Goal: Communication & Community: Answer question/provide support

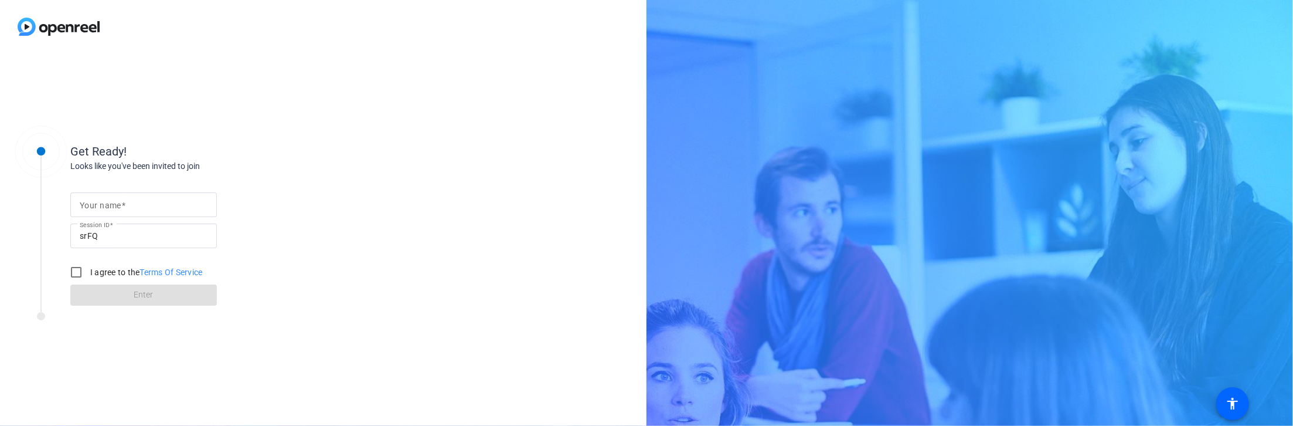
click at [129, 196] on div at bounding box center [144, 204] width 128 height 25
type input "[PERSON_NAME]"
click at [94, 273] on label "I agree to the Terms Of Service" at bounding box center [145, 272] width 115 height 12
click at [88, 273] on input "I agree to the Terms Of Service" at bounding box center [75, 271] width 23 height 23
checkbox input "true"
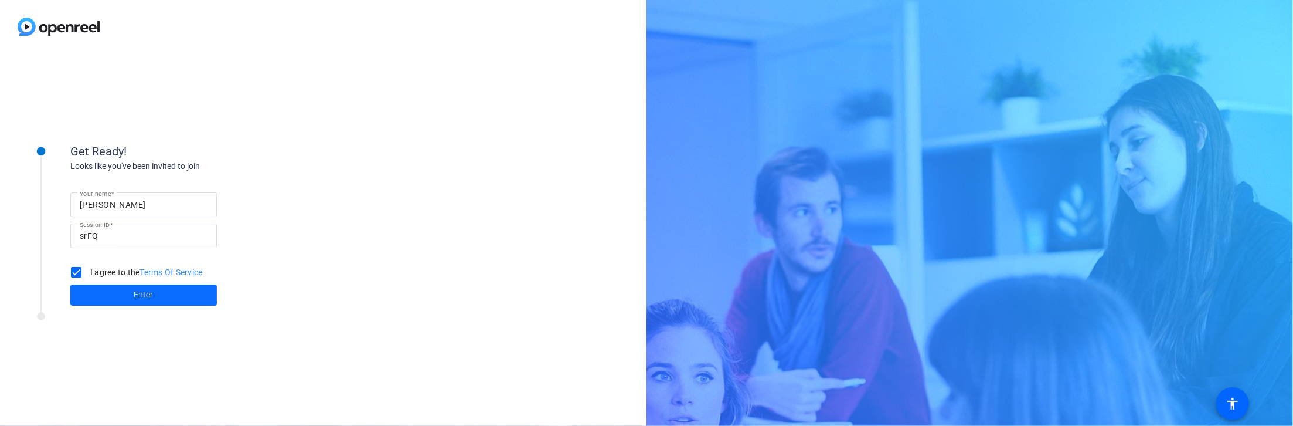
click at [91, 288] on span at bounding box center [143, 295] width 147 height 28
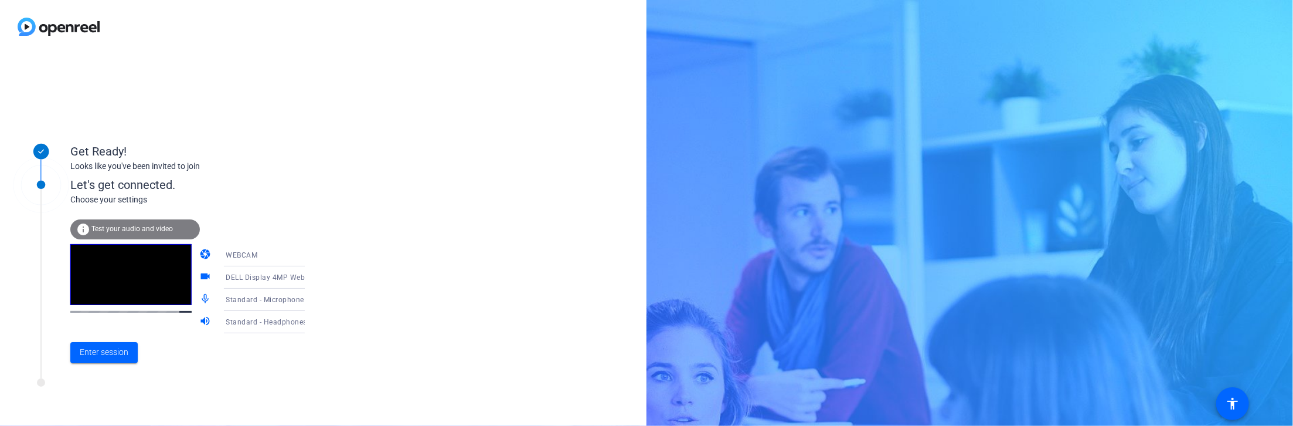
click at [235, 303] on span "Standard - Microphone Array (Intel® Smart Sound Technology for Digital Micropho…" at bounding box center [375, 298] width 298 height 9
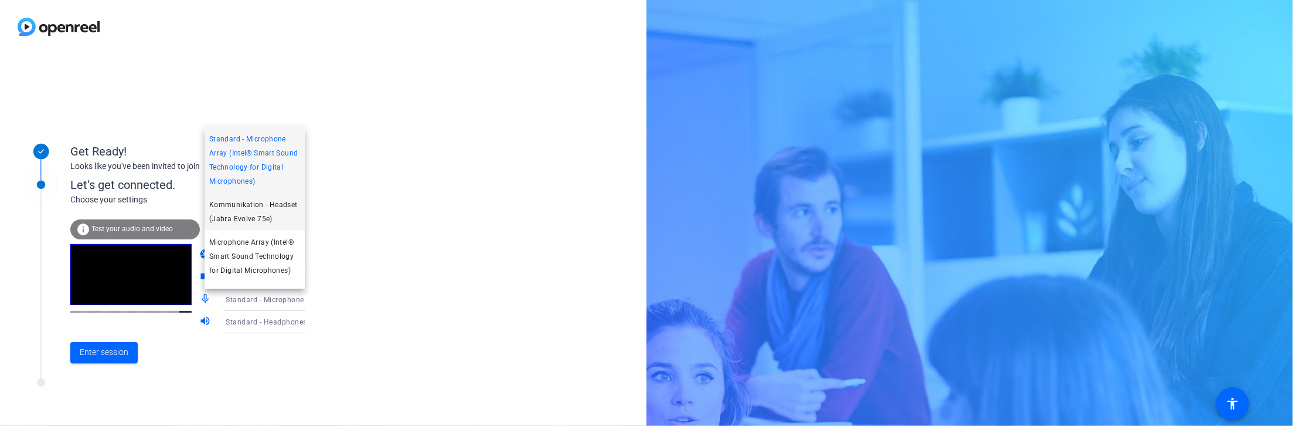
click at [264, 226] on span "Kommunikation - Headset (Jabra Evolve 75e)" at bounding box center [254, 212] width 91 height 28
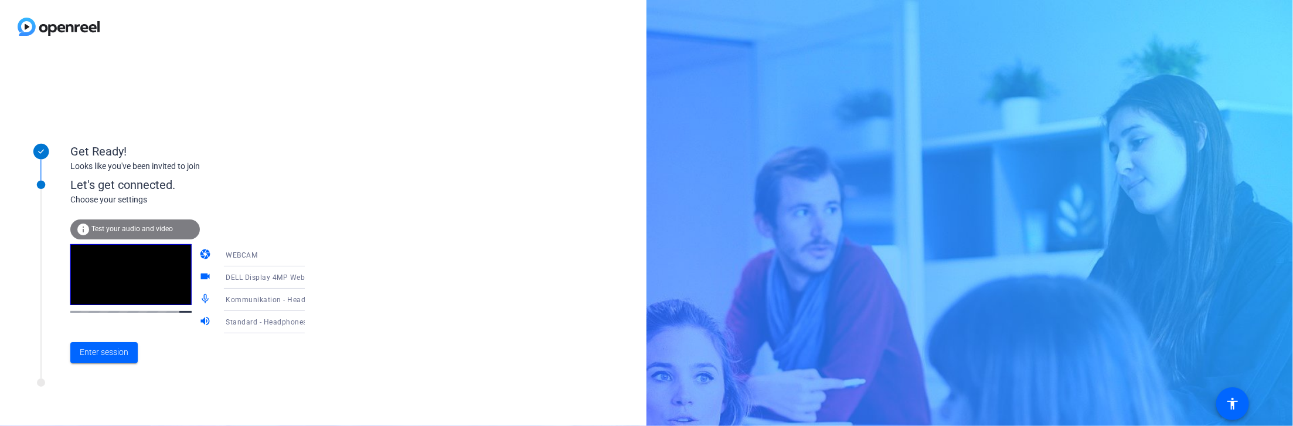
click at [242, 318] on span "Standard - Headphones (Jabra Evolve 75e)" at bounding box center [300, 321] width 148 height 9
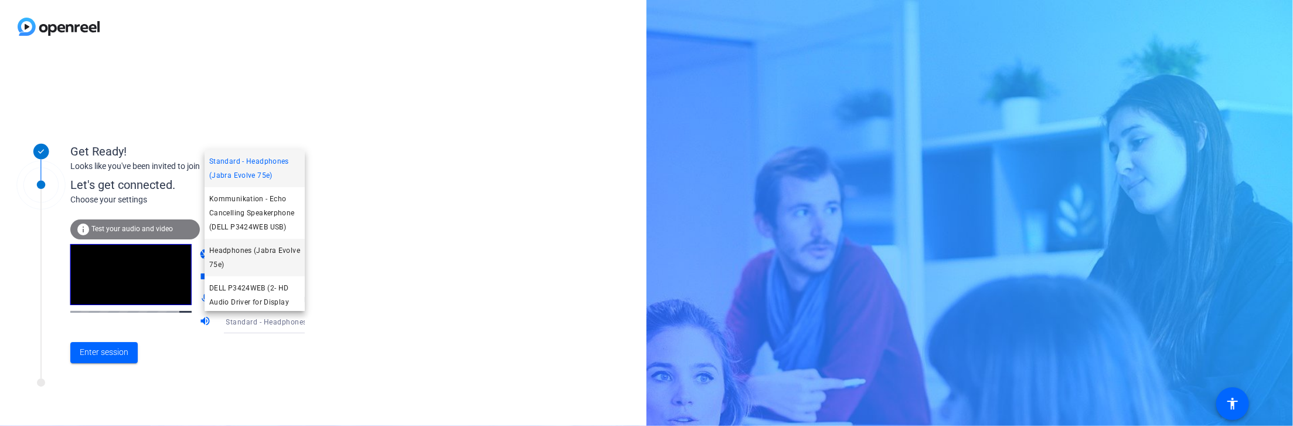
click at [246, 271] on span "Headphones (Jabra Evolve 75e)" at bounding box center [254, 257] width 91 height 28
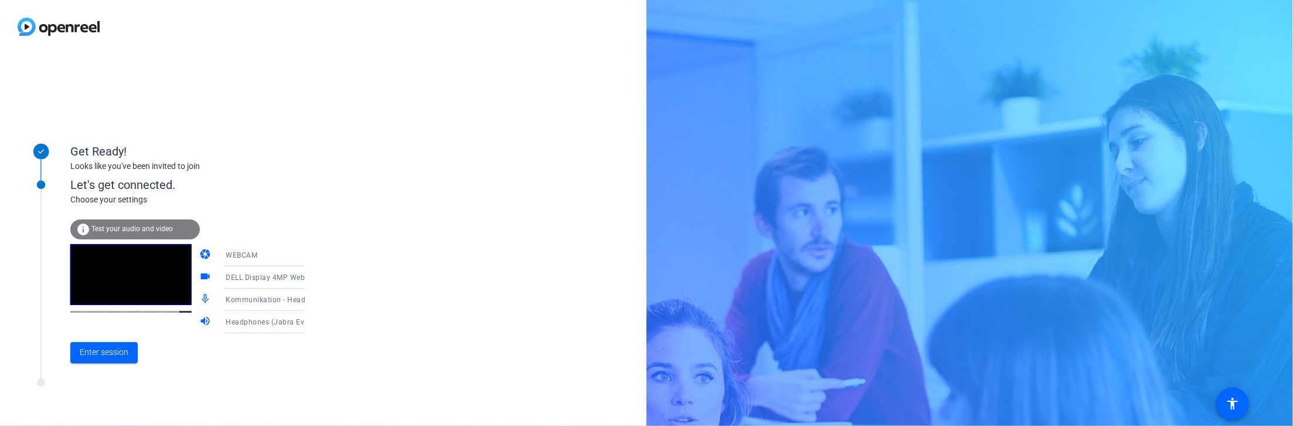
click at [246, 301] on span "Kommunikation - Headset (Jabra Evolve 75e)" at bounding box center [304, 298] width 157 height 9
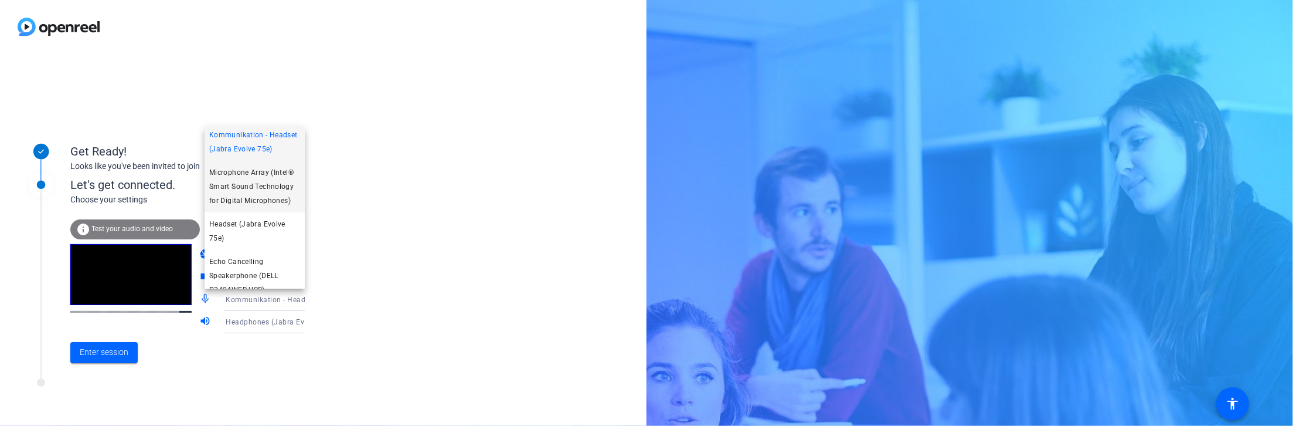
scroll to position [73, 0]
click at [263, 242] on span "Headset (Jabra Evolve 75e)" at bounding box center [254, 227] width 91 height 28
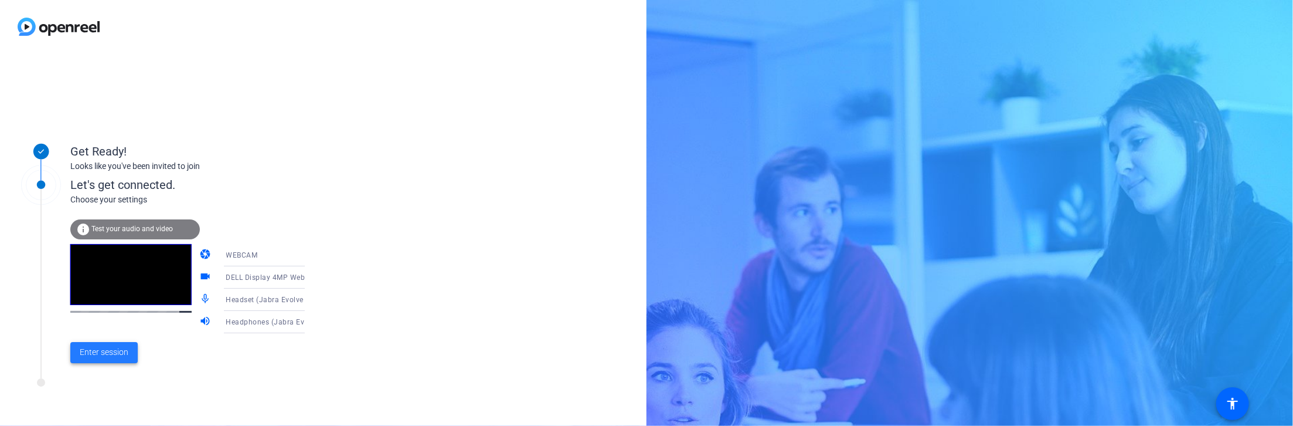
click at [97, 351] on span "Enter session" at bounding box center [104, 352] width 49 height 12
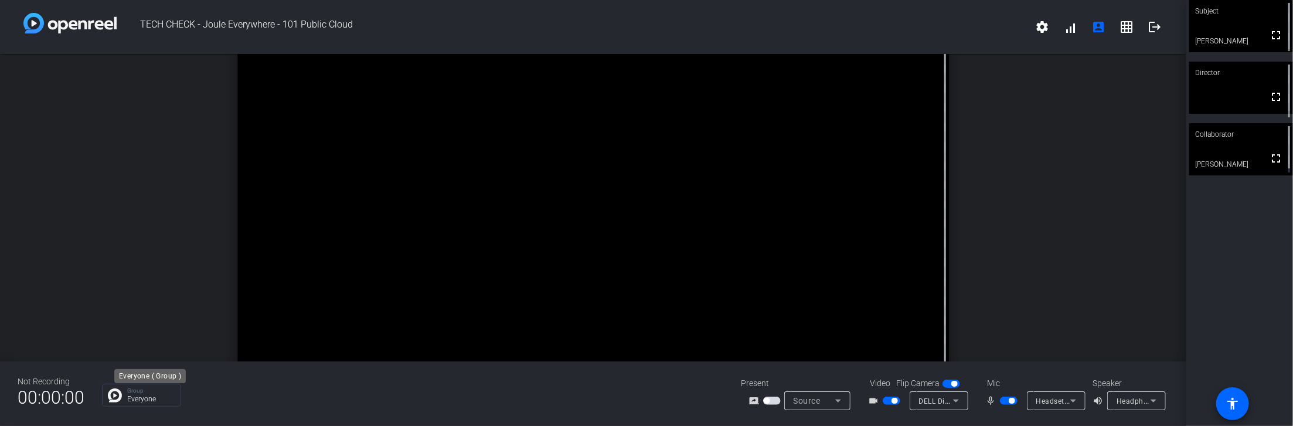
click at [136, 400] on p "Everyone" at bounding box center [150, 398] width 47 height 7
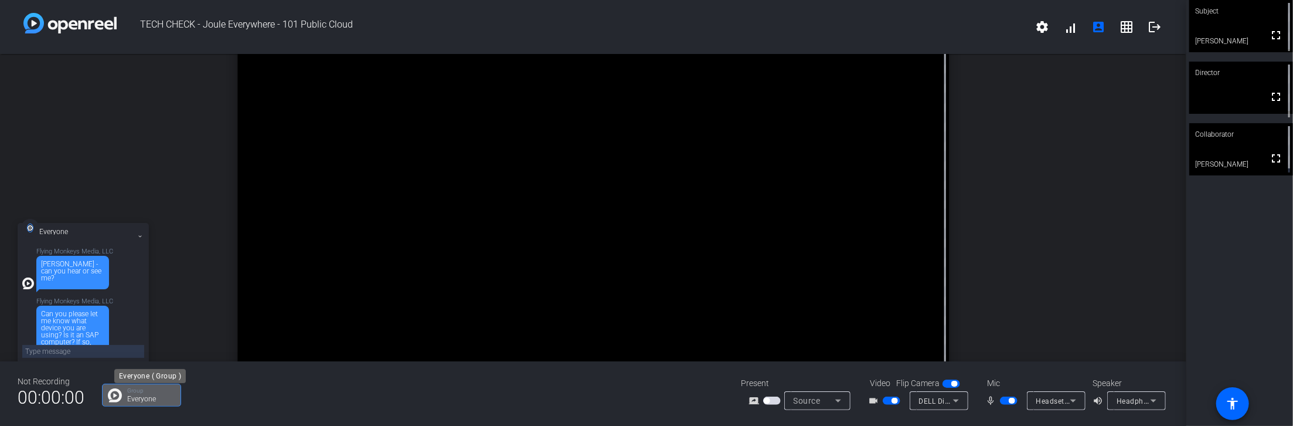
scroll to position [42, 0]
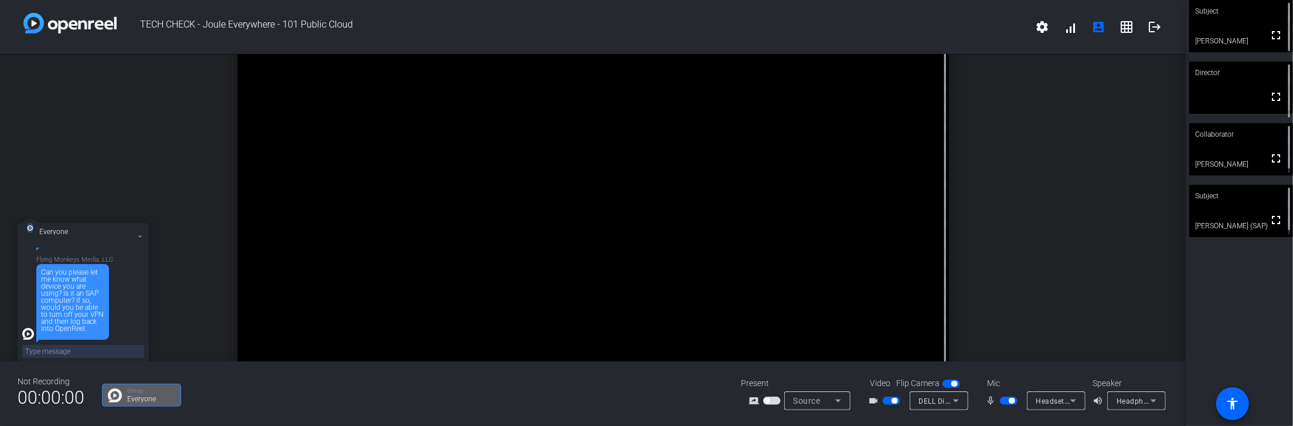
click at [64, 352] on textarea at bounding box center [83, 351] width 122 height 13
type textarea "I am using an SAP Windows Laptop (Lenovo). I cannot disable the VPN, I need it …"
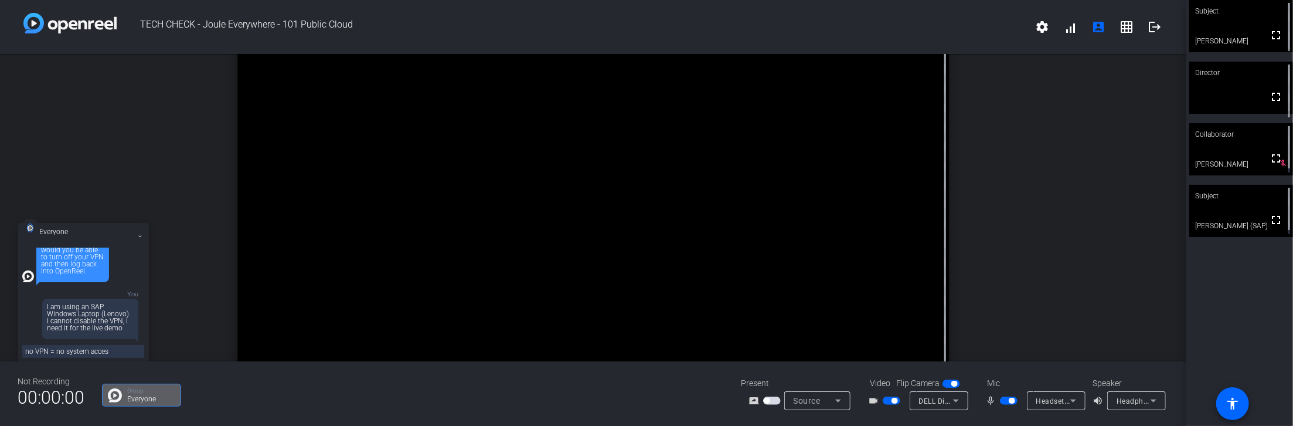
type textarea "no VPN = no system access"
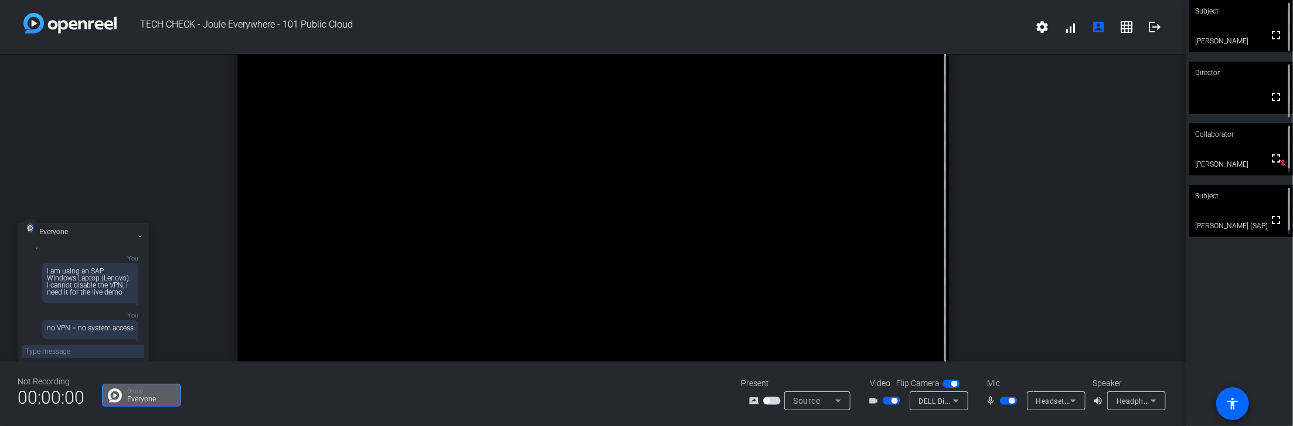
click at [1099, 402] on mat-icon "volume_up" at bounding box center [1100, 400] width 14 height 14
click at [1120, 402] on span "Headphones (Jabra Evolve 75e)" at bounding box center [1172, 400] width 110 height 9
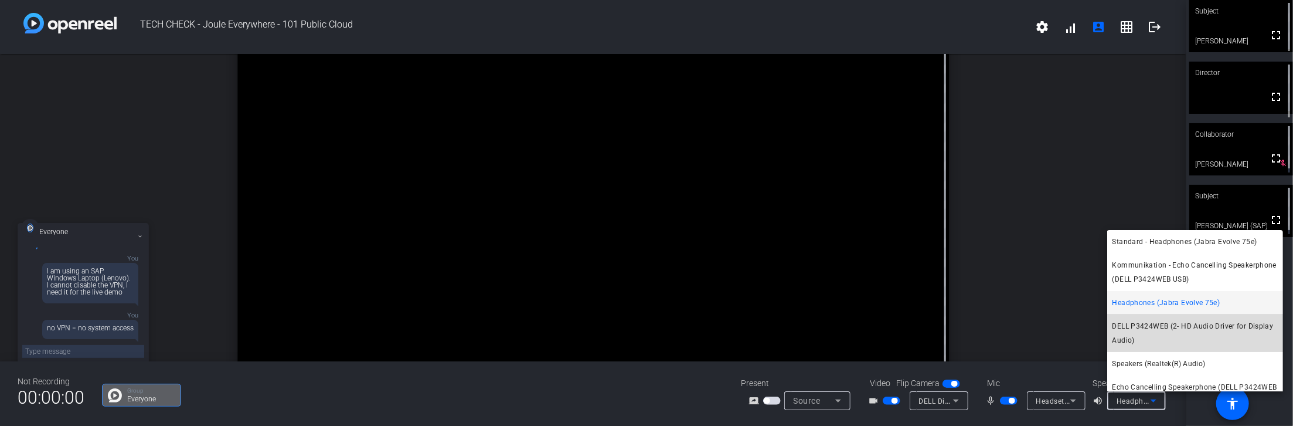
scroll to position [205, 0]
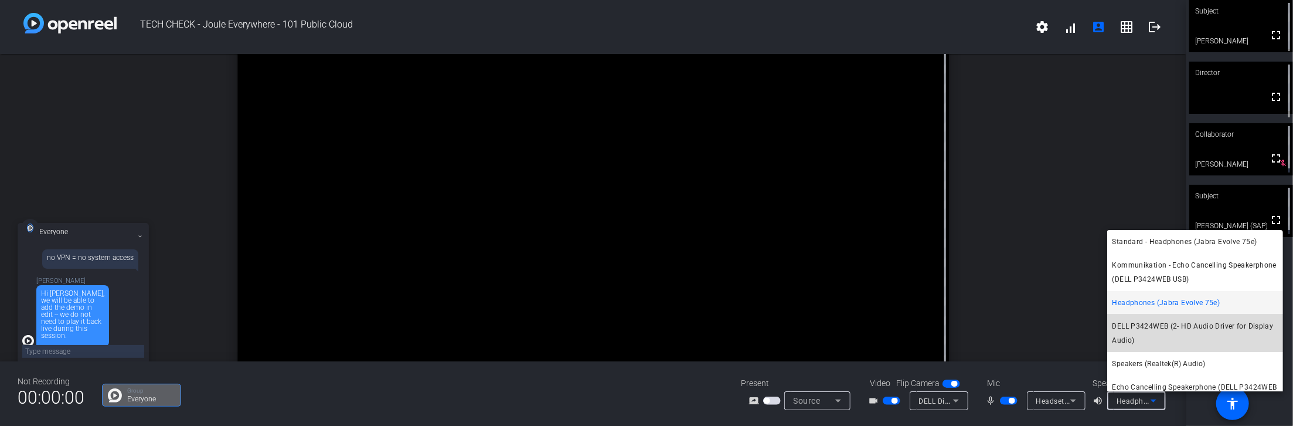
click at [1197, 331] on span "DELL P3424WEB (2- HD Audio Driver for Display Audio)" at bounding box center [1195, 333] width 167 height 28
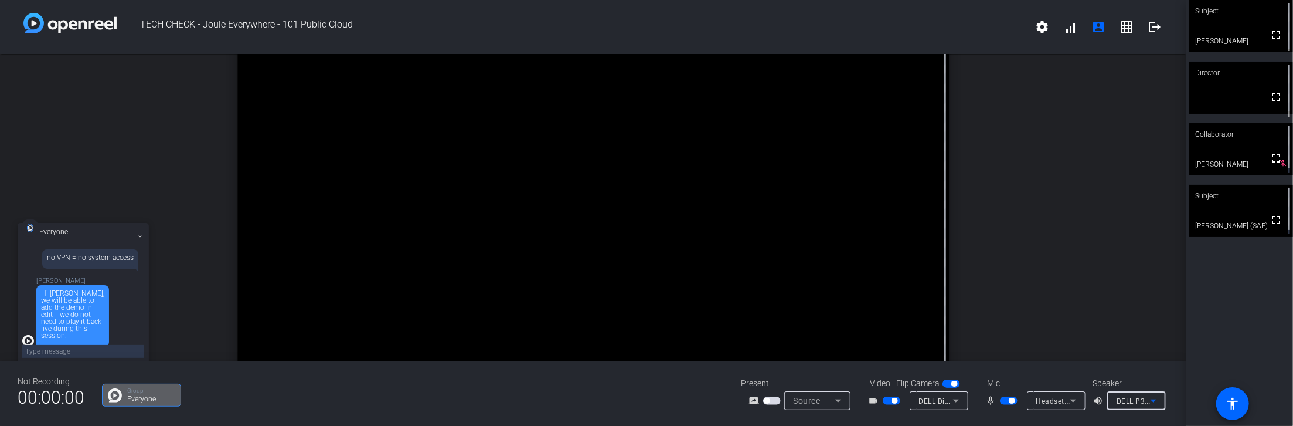
click at [59, 351] on textarea at bounding box center [83, 351] width 122 height 13
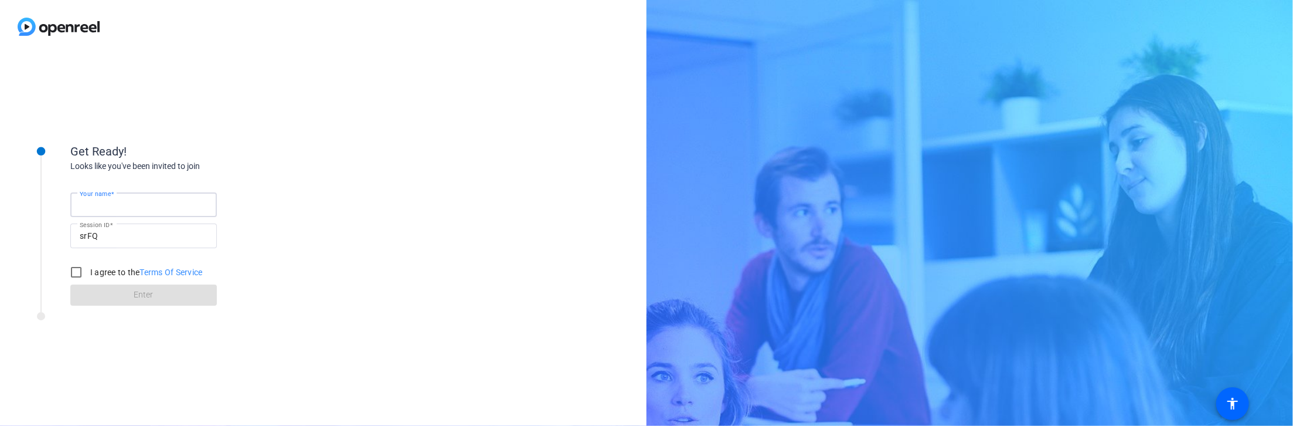
click at [131, 198] on input "Your name" at bounding box center [144, 205] width 128 height 14
type input "[PERSON_NAME]"
click at [119, 270] on label "I agree to the Terms Of Service" at bounding box center [145, 272] width 115 height 12
click at [76, 274] on input "I agree to the Terms Of Service" at bounding box center [75, 271] width 23 height 23
checkbox input "true"
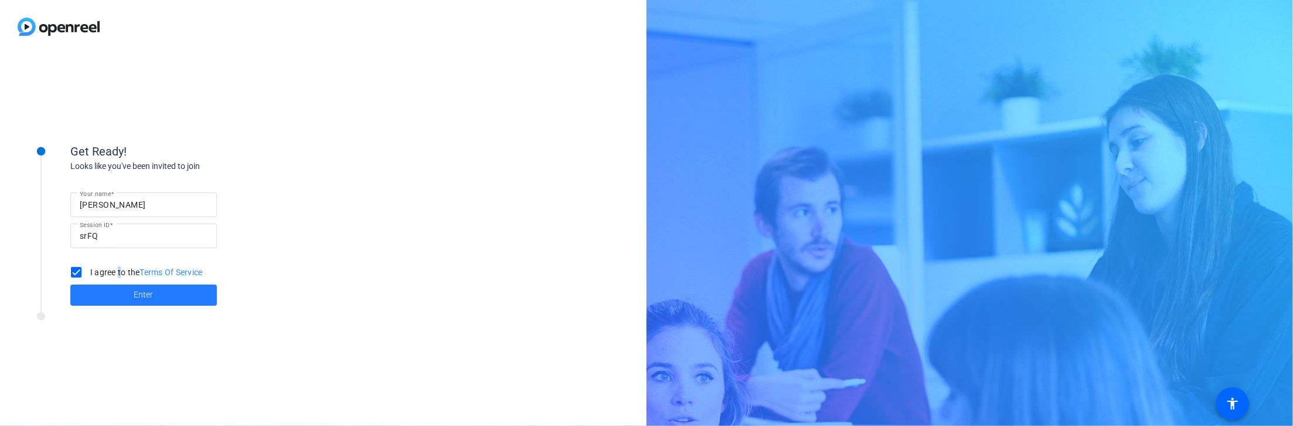
click at [127, 298] on span at bounding box center [143, 295] width 147 height 28
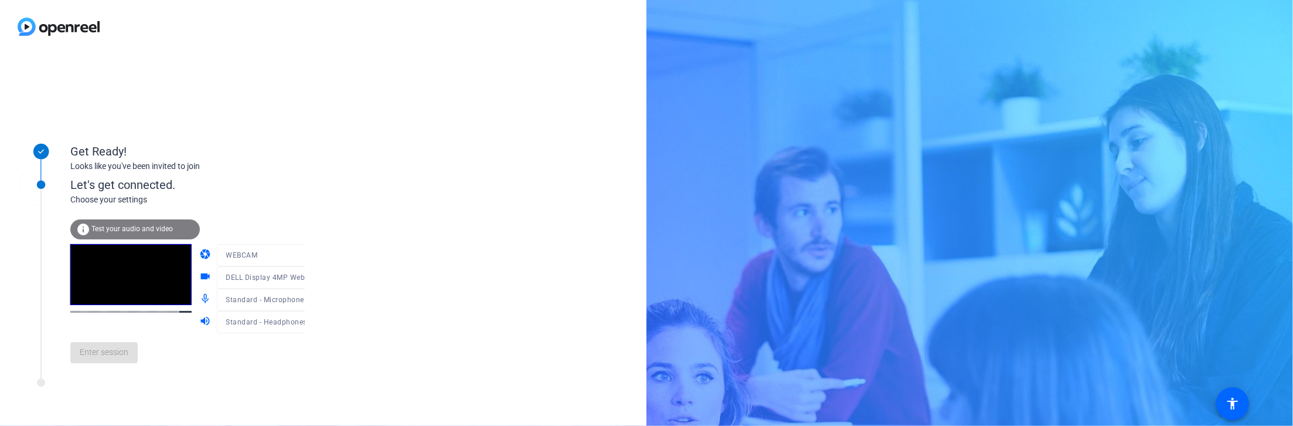
click at [274, 305] on mat-form-field "Standard - Microphone Array (Intel® Smart Sound Technology for Digital Micropho…" at bounding box center [273, 299] width 113 height 22
click at [310, 301] on icon at bounding box center [317, 300] width 14 height 14
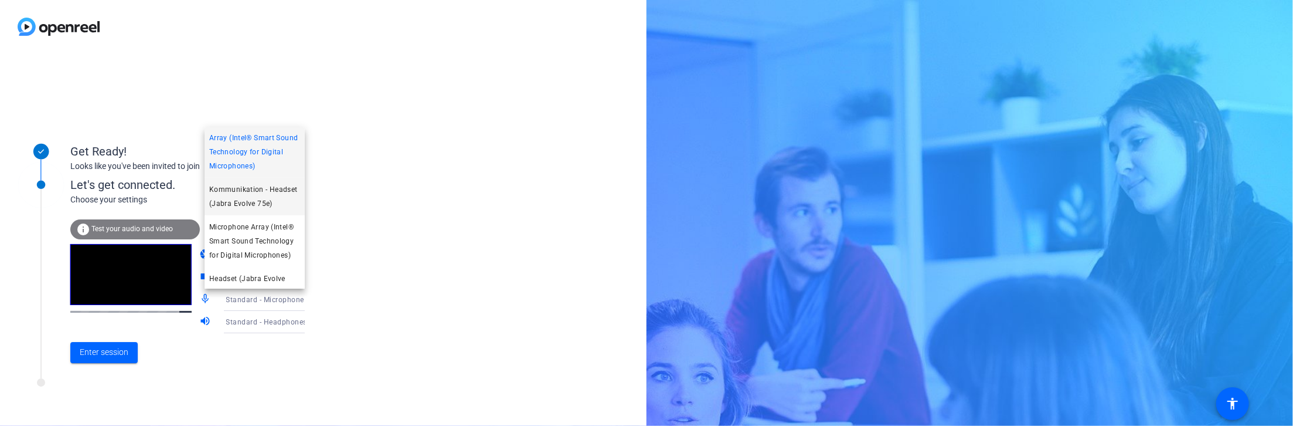
scroll to position [24, 0]
click at [267, 200] on span "Kommunikation - Headset (Jabra Evolve 75e)" at bounding box center [254, 188] width 91 height 28
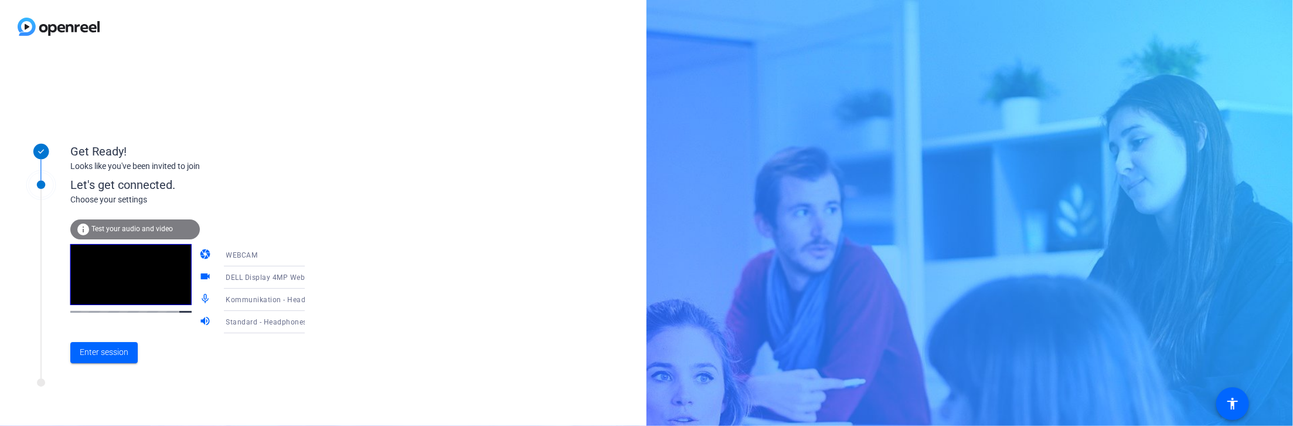
click at [310, 323] on icon at bounding box center [317, 322] width 14 height 14
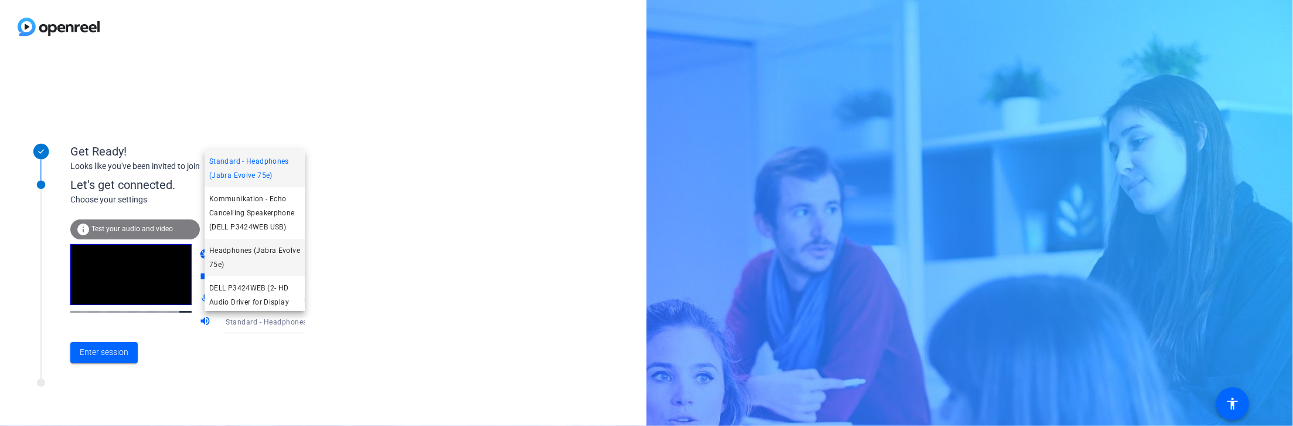
click at [264, 271] on span "Headphones (Jabra Evolve 75e)" at bounding box center [254, 257] width 91 height 28
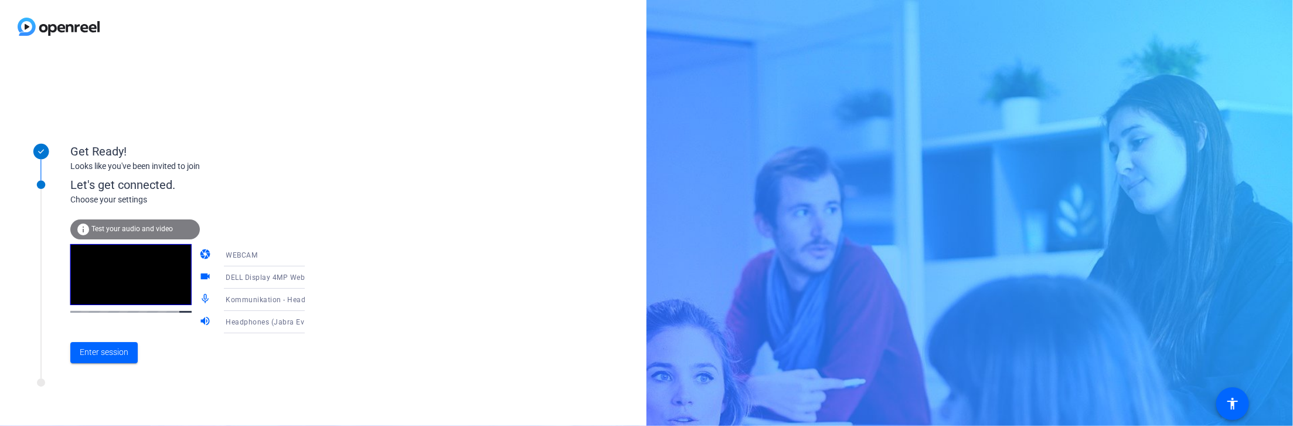
click at [310, 303] on icon at bounding box center [317, 300] width 14 height 14
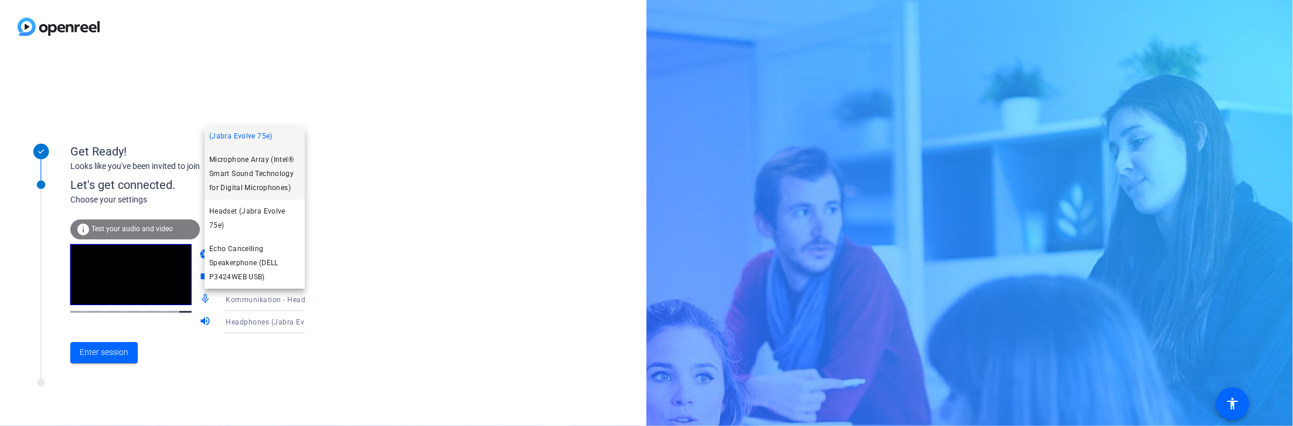
scroll to position [111, 0]
click at [253, 213] on span "Headset (Jabra Evolve 75e)" at bounding box center [254, 218] width 91 height 28
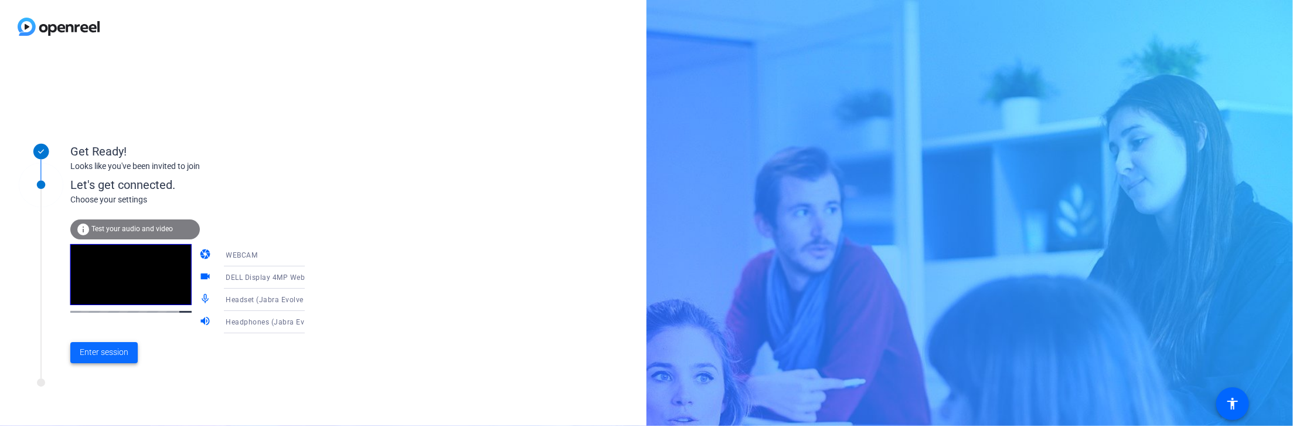
click at [99, 359] on span at bounding box center [103, 352] width 67 height 28
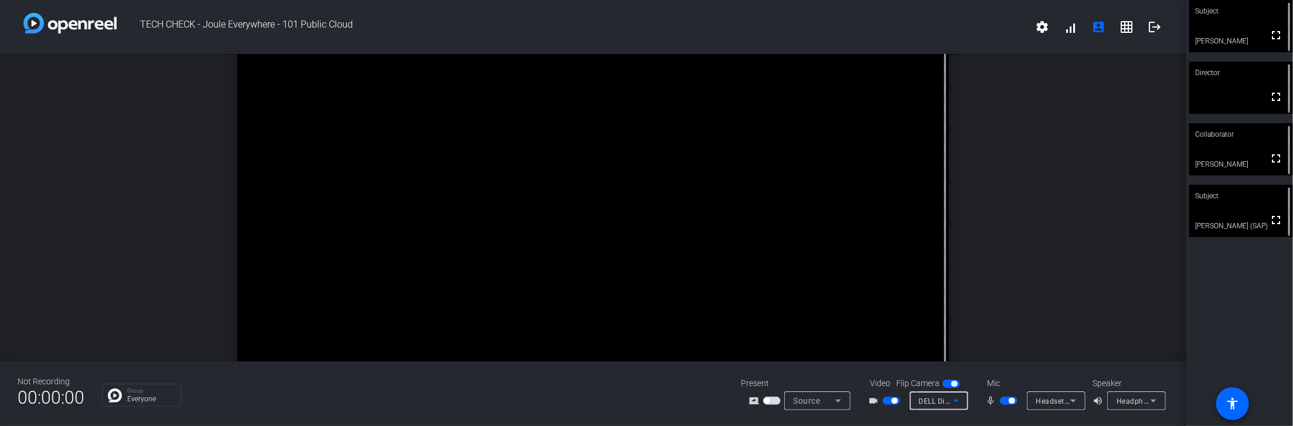
click at [959, 406] on icon at bounding box center [956, 400] width 14 height 14
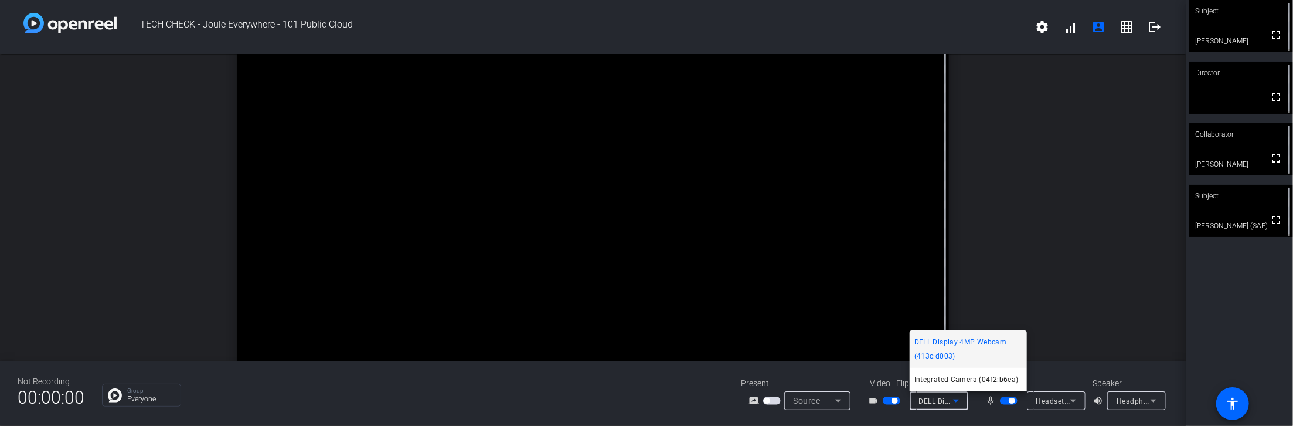
click at [995, 280] on div at bounding box center [646, 213] width 1293 height 426
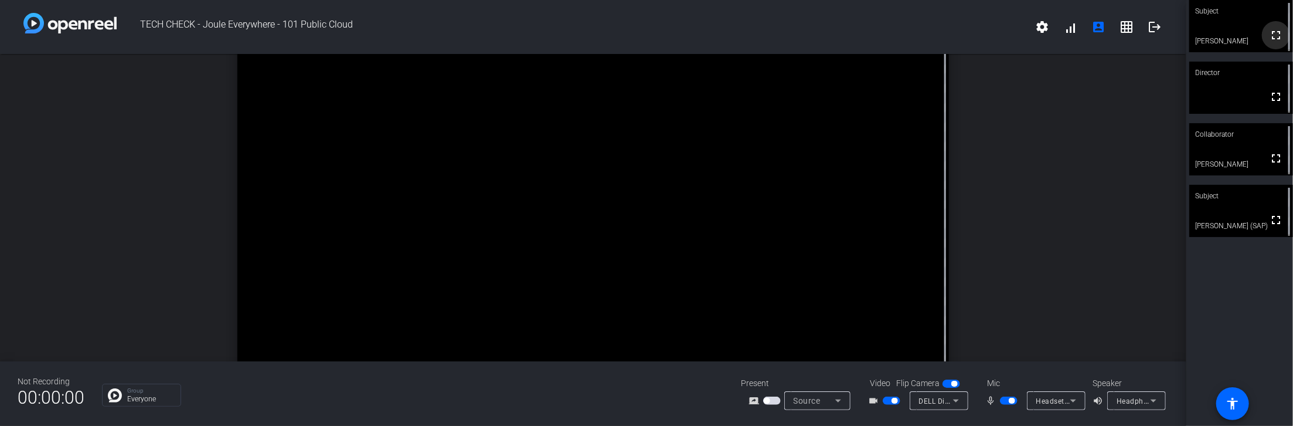
click at [1269, 31] on mat-icon "fullscreen" at bounding box center [1276, 35] width 14 height 14
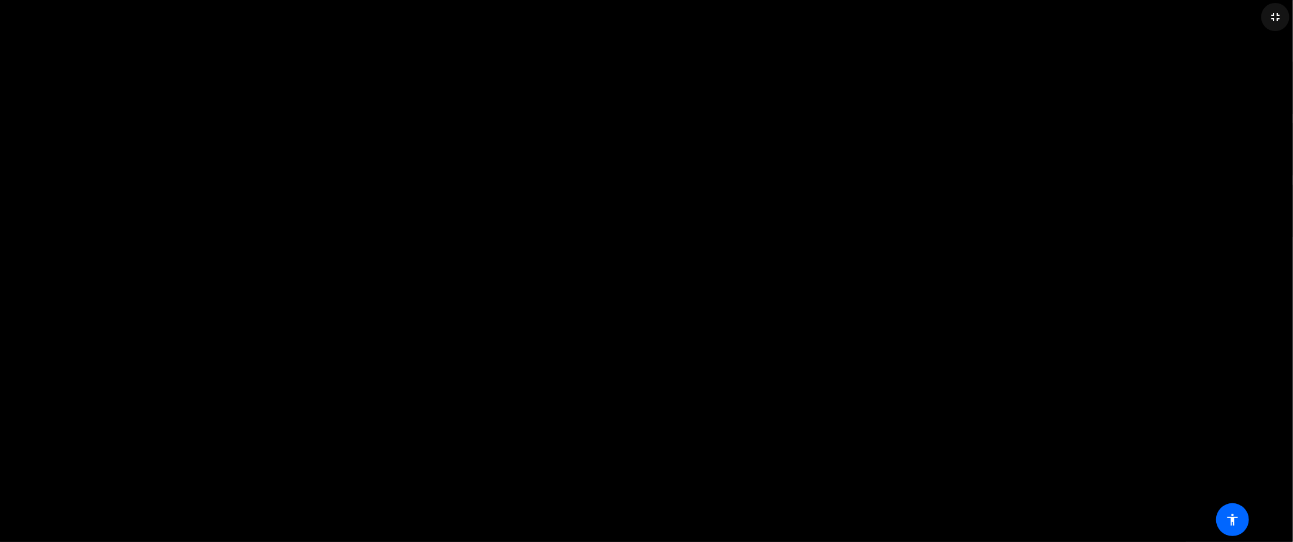
click at [1271, 15] on mat-icon "fullscreen_exit" at bounding box center [1276, 17] width 14 height 14
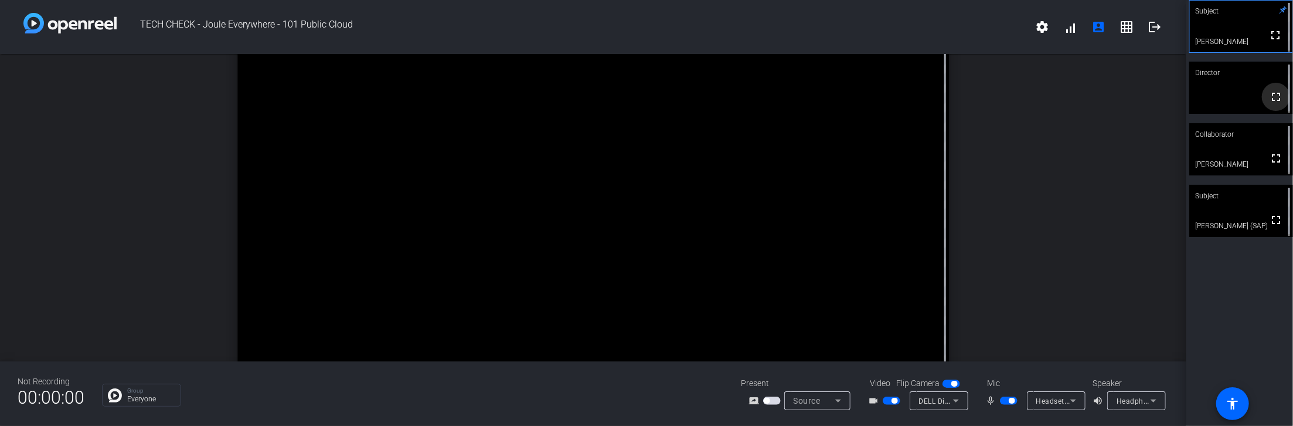
click at [1269, 93] on mat-icon "fullscreen" at bounding box center [1276, 97] width 14 height 14
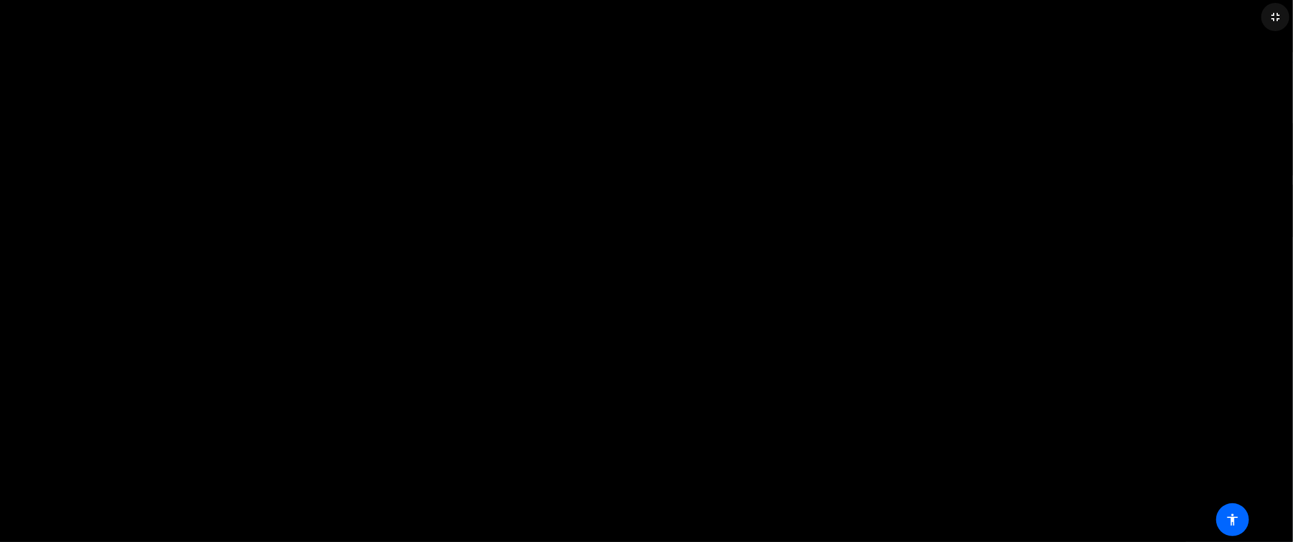
click at [1278, 18] on mat-icon "fullscreen_exit" at bounding box center [1276, 17] width 14 height 14
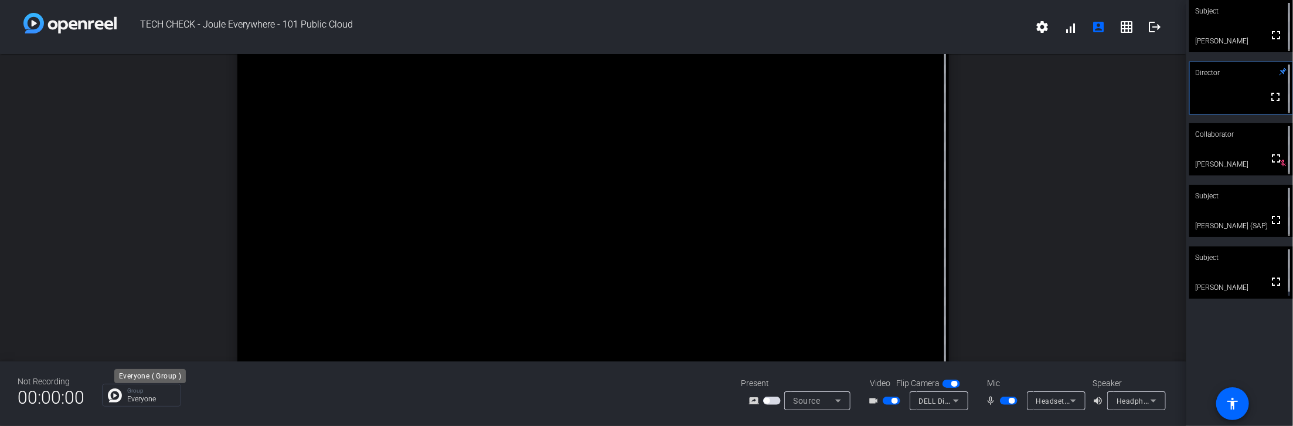
click at [154, 395] on p "Everyone" at bounding box center [150, 398] width 47 height 7
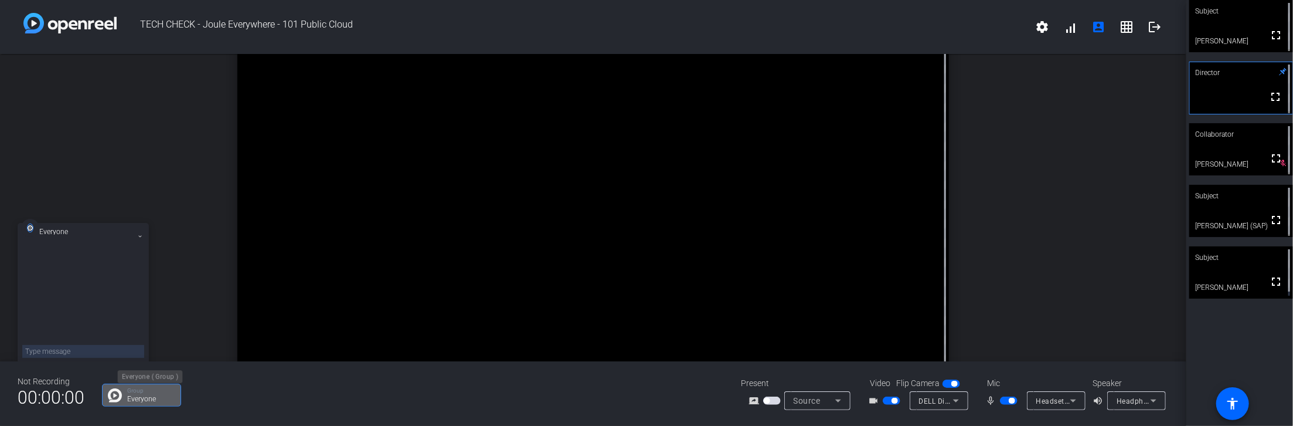
click at [154, 395] on p "Everyone" at bounding box center [150, 398] width 47 height 7
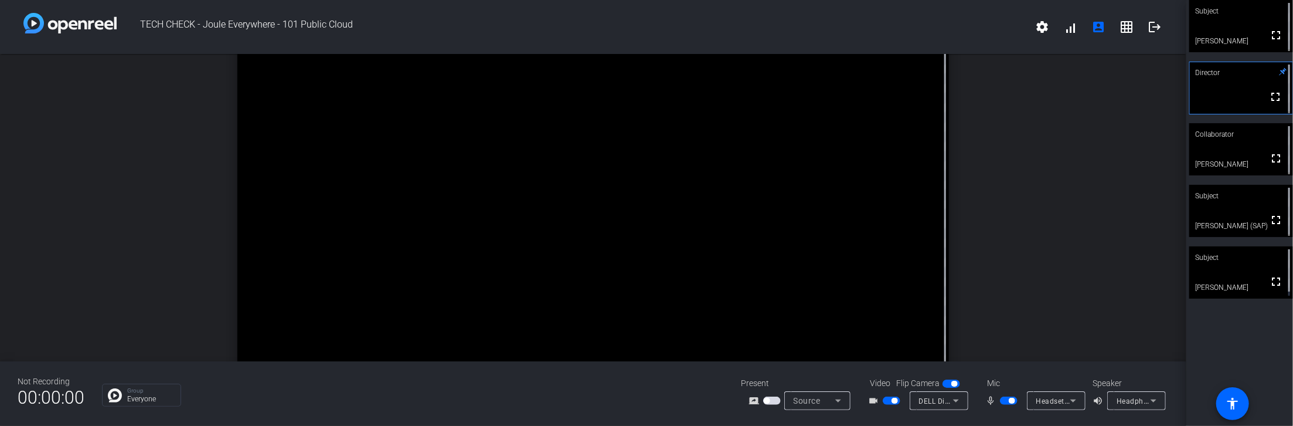
drag, startPoint x: 1267, startPoint y: 33, endPoint x: 1267, endPoint y: 122, distance: 88.5
click at [1269, 33] on mat-icon "fullscreen" at bounding box center [1276, 35] width 14 height 14
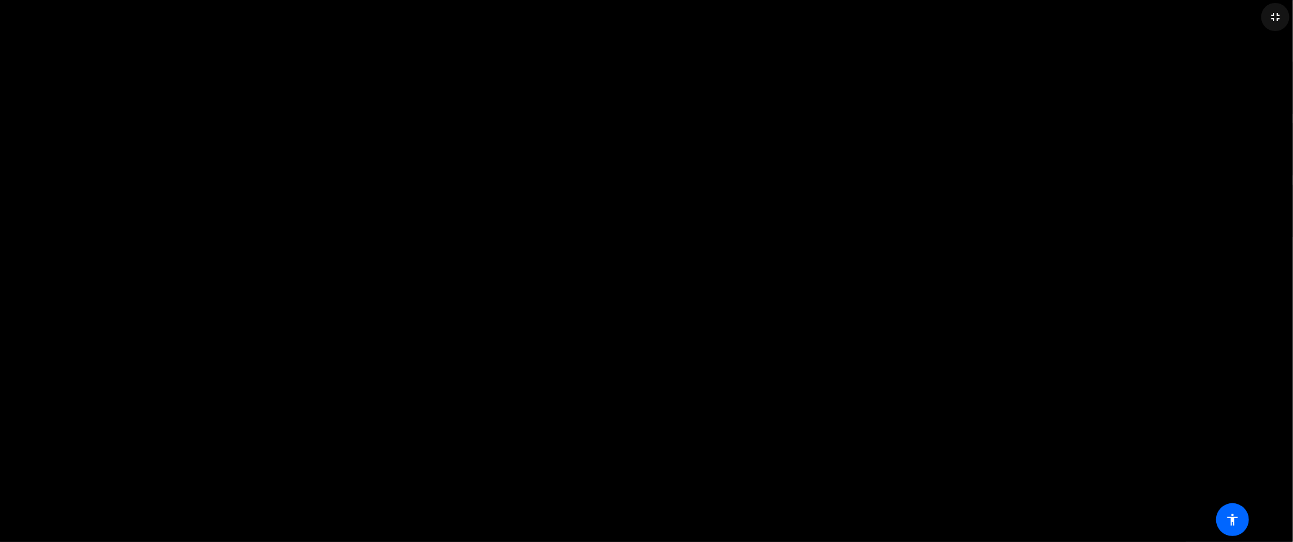
click at [1274, 18] on mat-icon "fullscreen_exit" at bounding box center [1276, 17] width 14 height 14
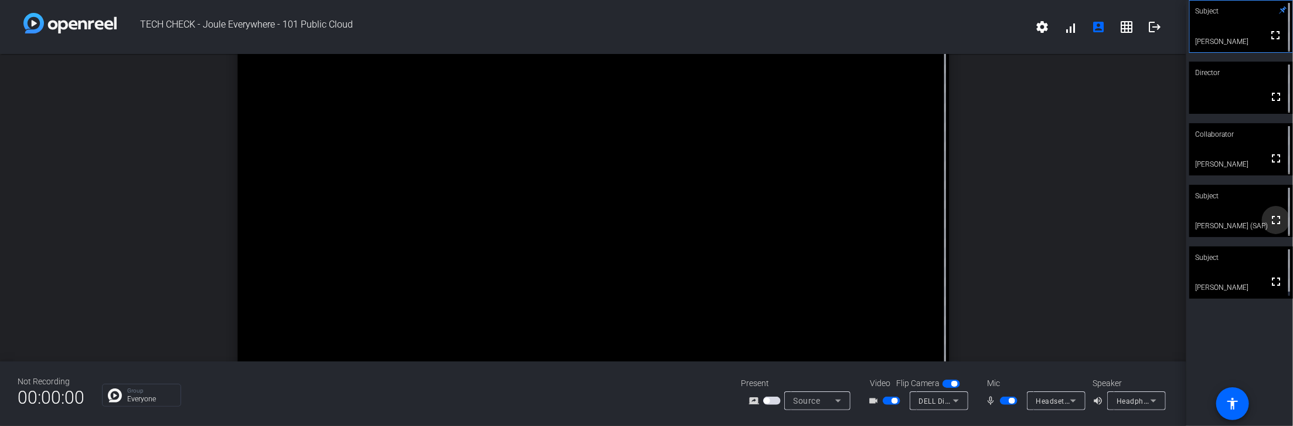
click at [1269, 208] on span at bounding box center [1276, 220] width 28 height 28
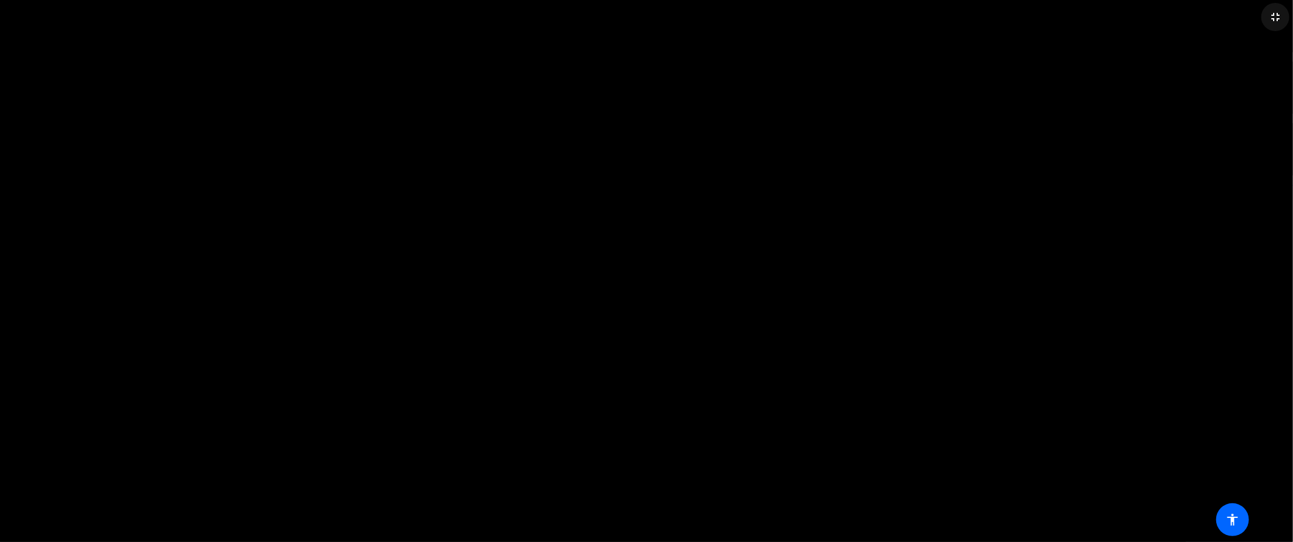
click at [1282, 13] on mat-icon "fullscreen_exit" at bounding box center [1276, 17] width 14 height 14
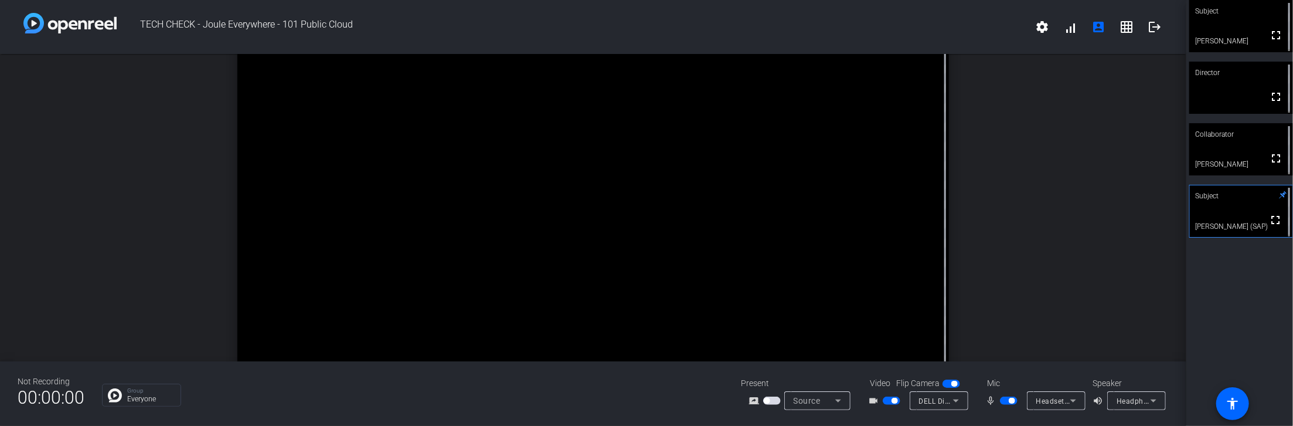
click at [1235, 19] on div "Subject" at bounding box center [1242, 11] width 104 height 22
click at [1111, 128] on div "open_in_new Subject fullscreen Torsten Gerlach" at bounding box center [593, 207] width 1187 height 307
click at [1228, 206] on div "Subject" at bounding box center [1242, 196] width 104 height 22
click at [1251, 15] on div "Subject" at bounding box center [1242, 11] width 104 height 22
click at [1259, 202] on div "Subject" at bounding box center [1242, 196] width 104 height 22
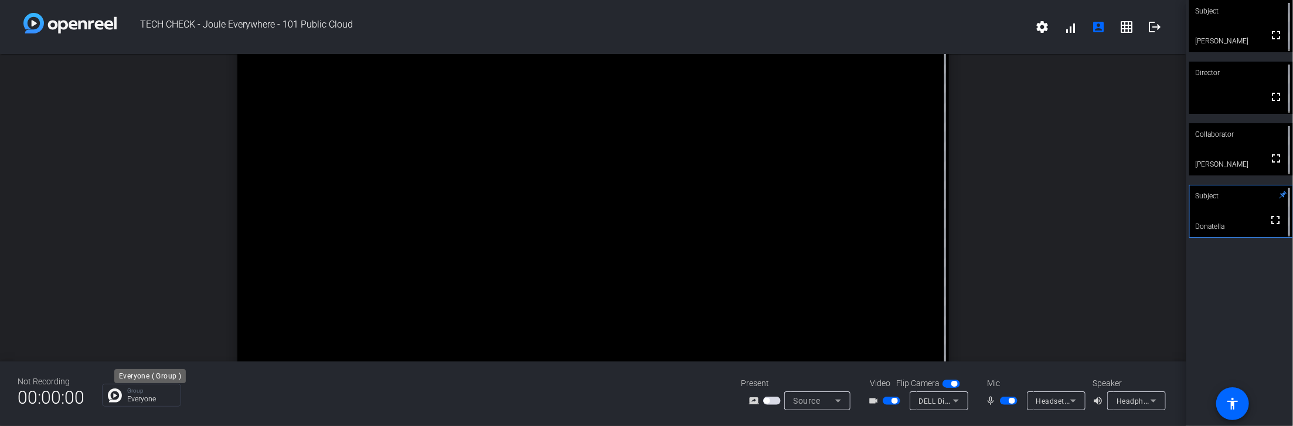
click at [131, 400] on p "Everyone" at bounding box center [150, 398] width 47 height 7
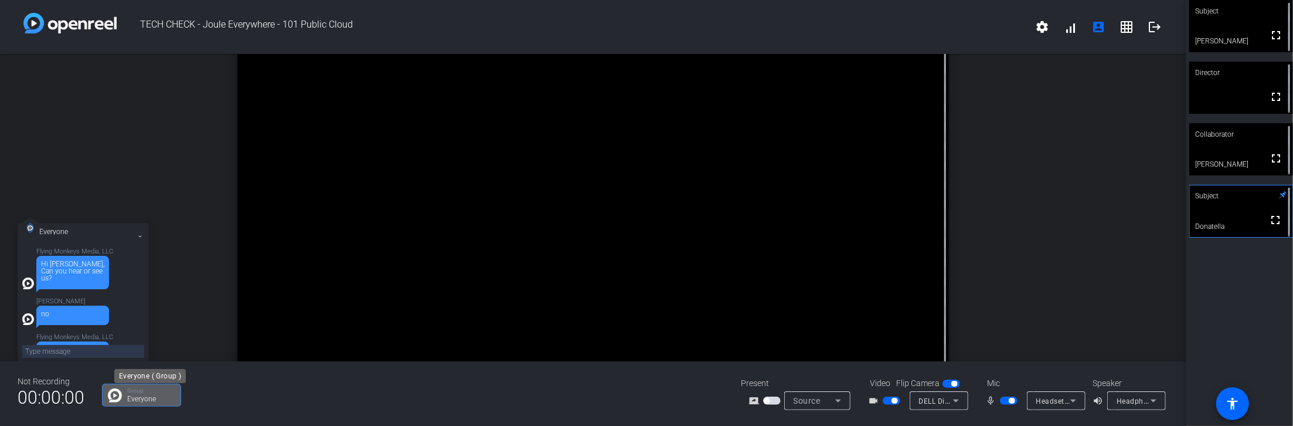
scroll to position [199, 0]
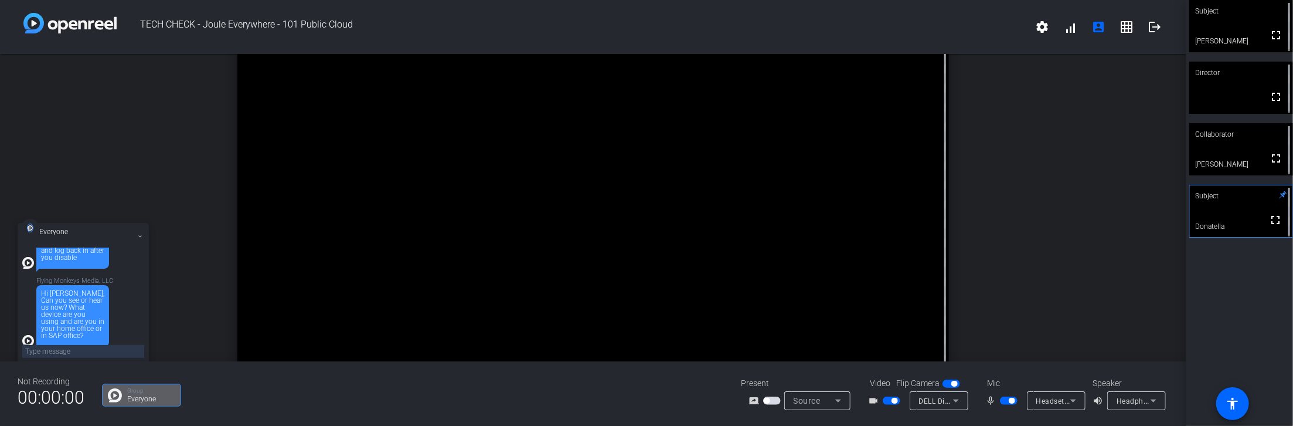
click at [1243, 25] on video at bounding box center [1242, 26] width 104 height 52
click at [1221, 205] on div "Subject" at bounding box center [1242, 196] width 104 height 22
